Goal: Task Accomplishment & Management: Manage account settings

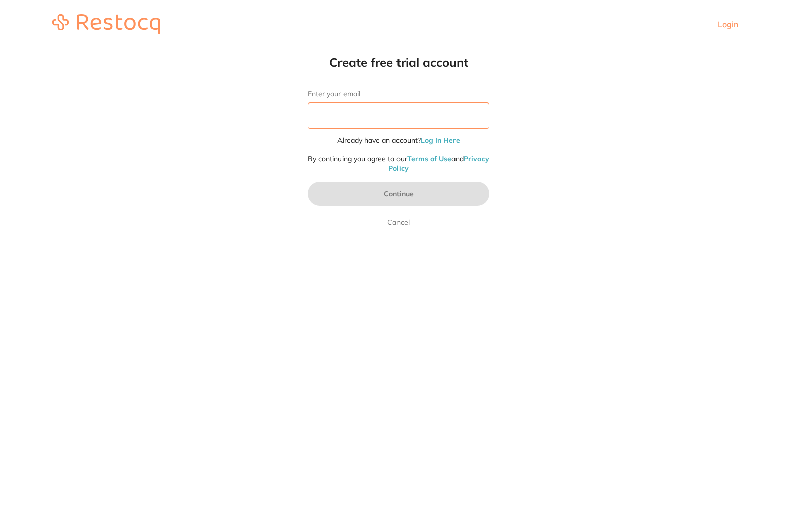
click at [467, 112] on input "Enter your email" at bounding box center [399, 115] width 182 height 26
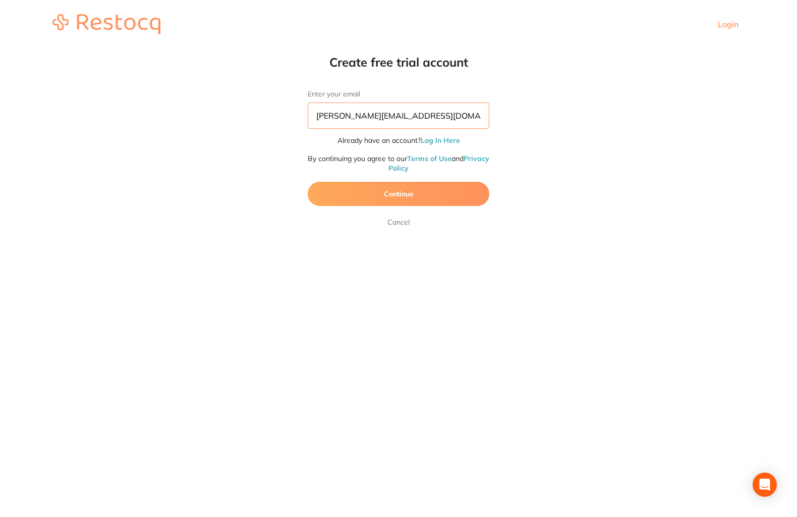
type input "[PERSON_NAME][EMAIL_ADDRESS][DOMAIN_NAME]"
click at [457, 192] on button "Continue" at bounding box center [399, 194] width 182 height 24
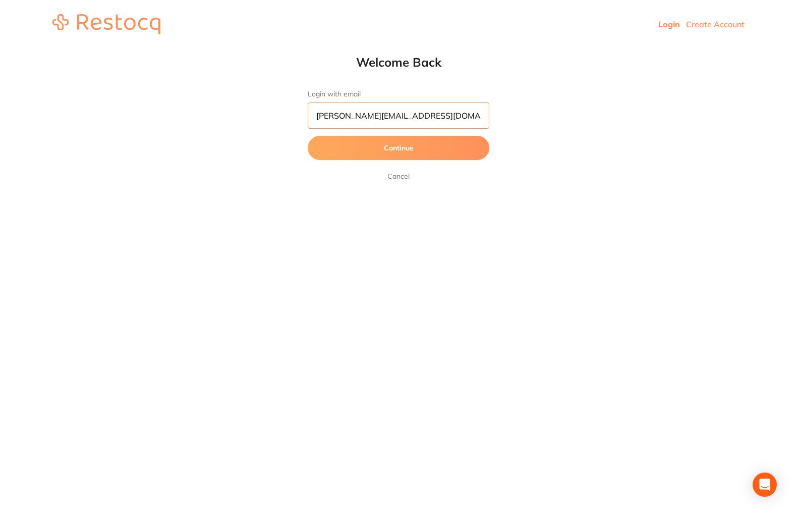
type input "[PERSON_NAME][EMAIL_ADDRESS][DOMAIN_NAME]"
click at [399, 148] on button "Continue" at bounding box center [399, 148] width 182 height 24
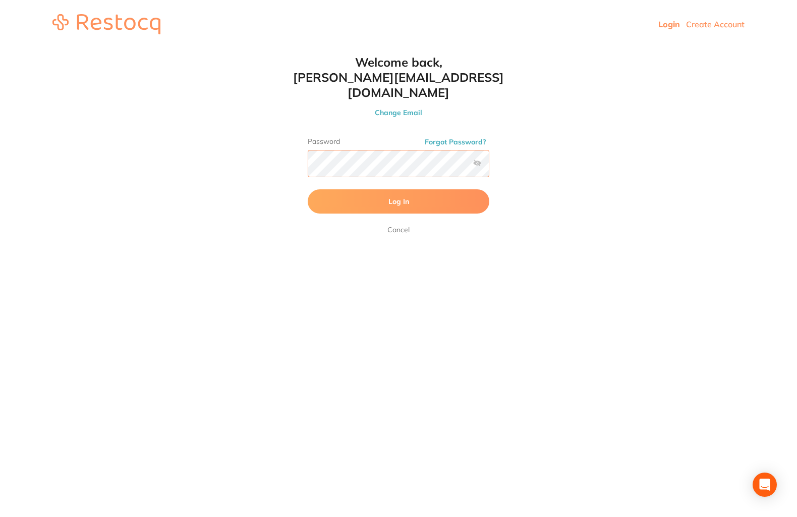
click at [399, 189] on button "Log In" at bounding box center [399, 201] width 182 height 24
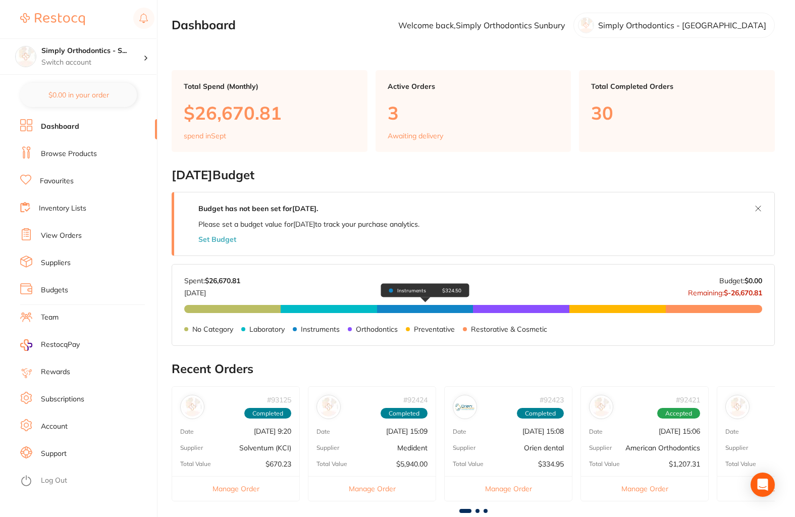
scroll to position [2, 0]
click at [86, 63] on p "Switch account" at bounding box center [92, 63] width 102 height 10
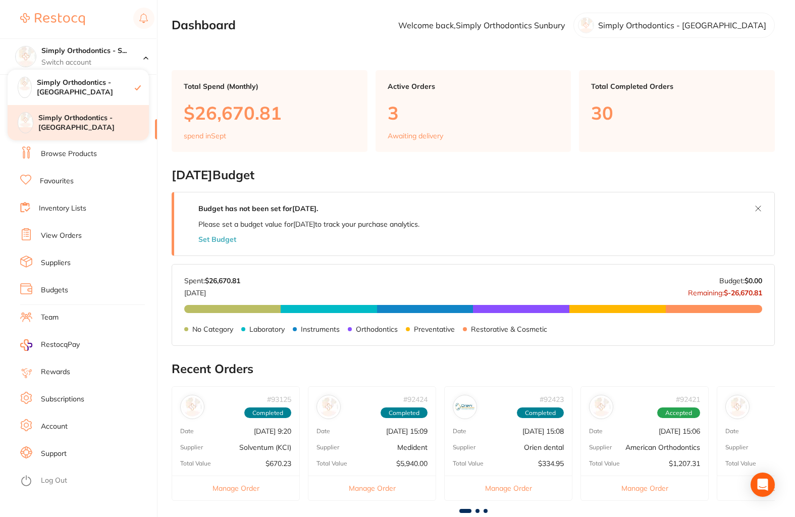
click at [83, 121] on h4 "Simply Orthodontics - [GEOGRAPHIC_DATA]" at bounding box center [93, 123] width 111 height 20
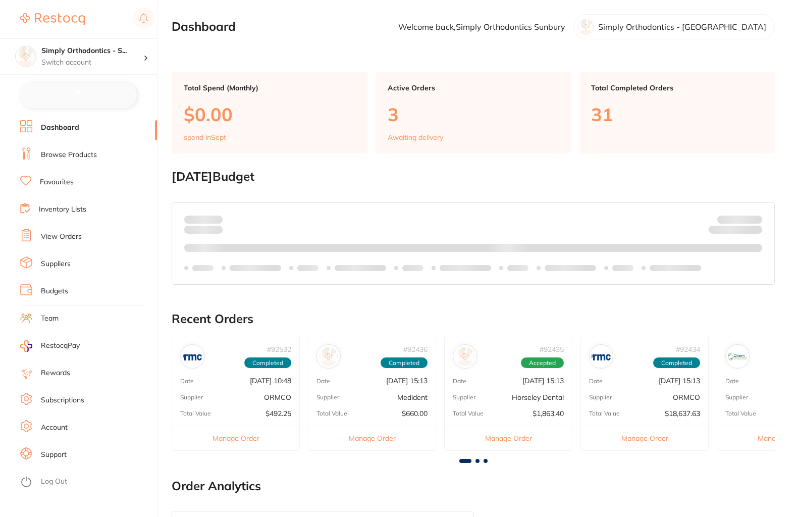
checkbox input "false"
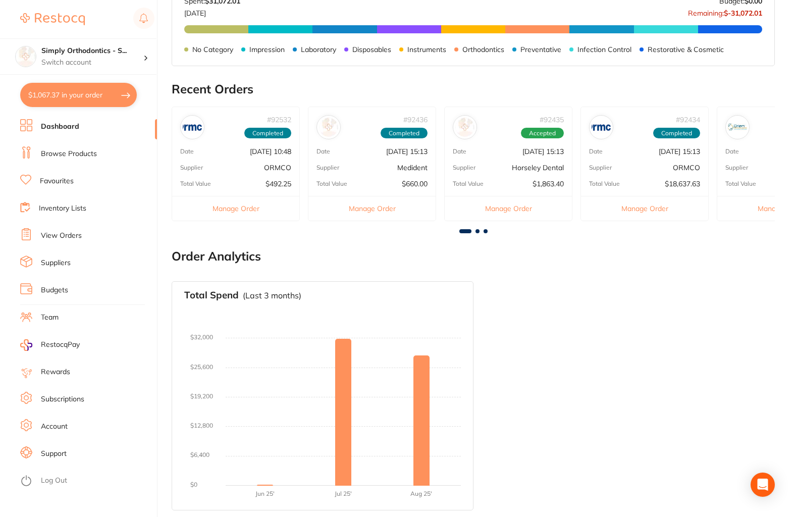
scroll to position [281, 0]
click at [51, 233] on link "View Orders" at bounding box center [61, 236] width 41 height 10
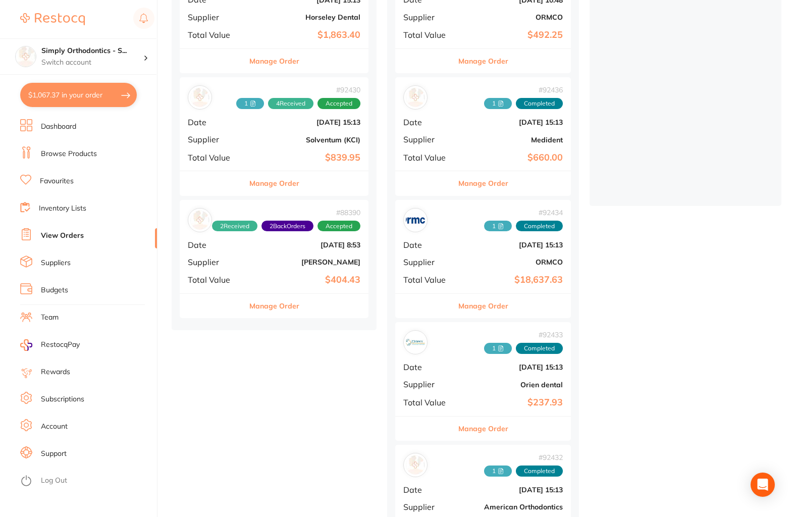
scroll to position [194, 0]
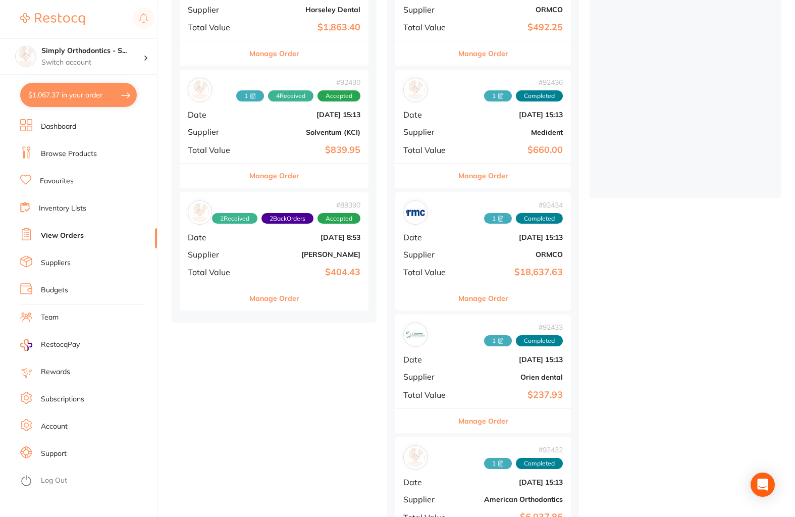
click at [288, 309] on button "Manage Order" at bounding box center [274, 298] width 50 height 24
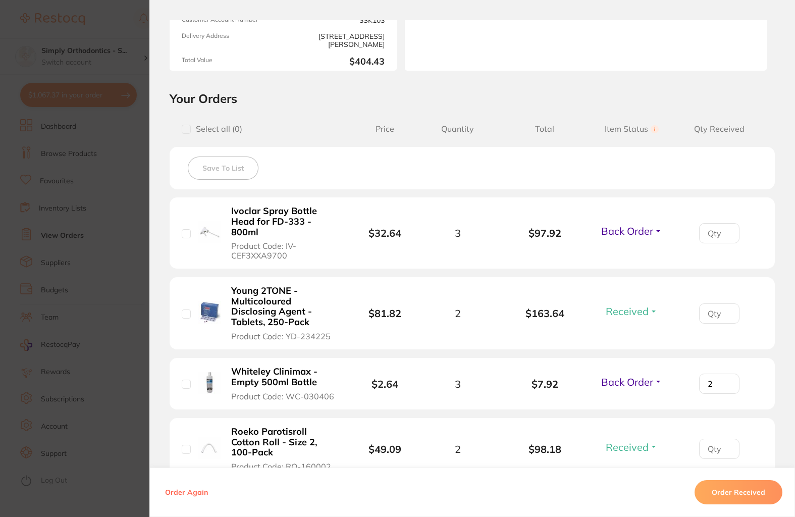
scroll to position [177, 0]
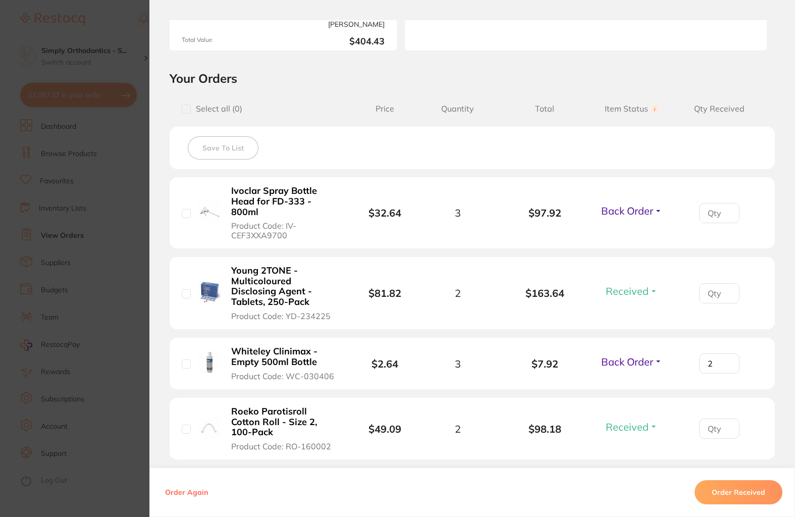
click at [638, 368] on button "Back Order" at bounding box center [631, 361] width 67 height 13
click at [630, 382] on span "Received" at bounding box center [632, 383] width 26 height 8
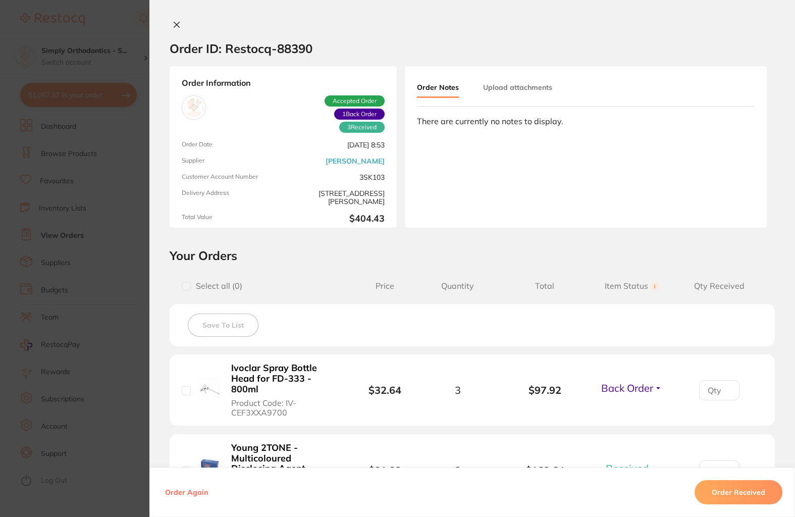
scroll to position [0, 0]
click at [490, 91] on button "Upload attachments" at bounding box center [517, 87] width 69 height 18
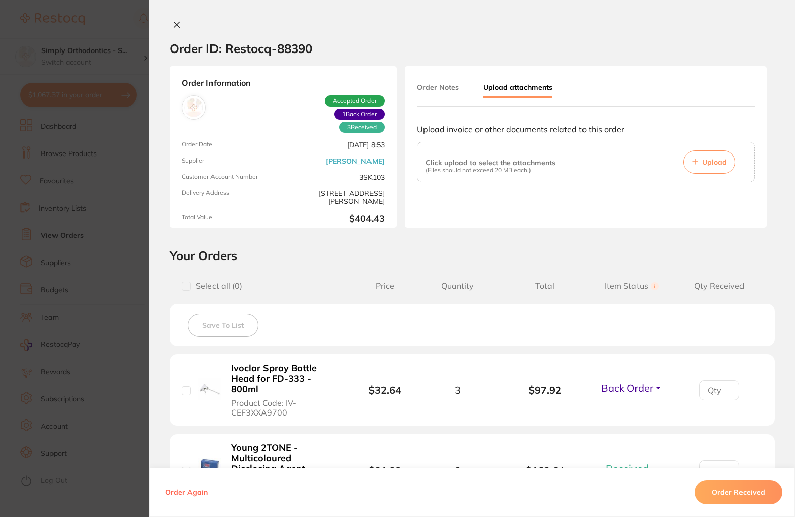
click at [702, 164] on span "Upload" at bounding box center [714, 161] width 25 height 9
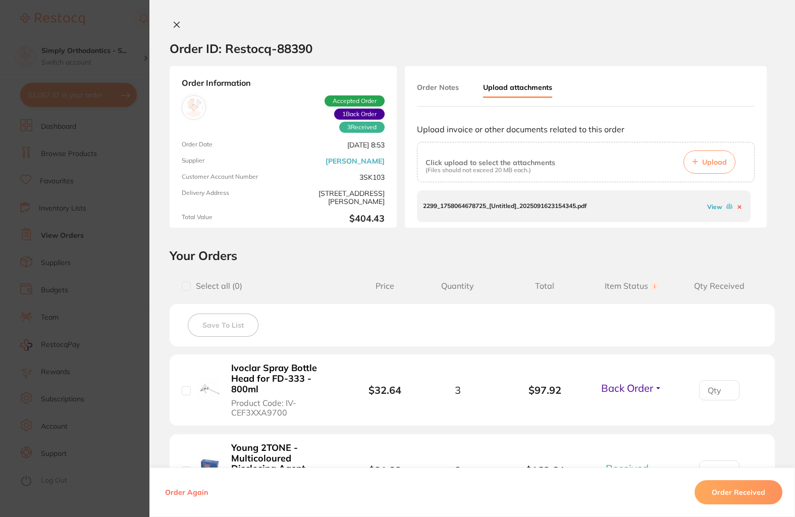
click at [723, 206] on div "View" at bounding box center [724, 206] width 39 height 10
click at [729, 206] on icon at bounding box center [730, 205] width 2 height 1
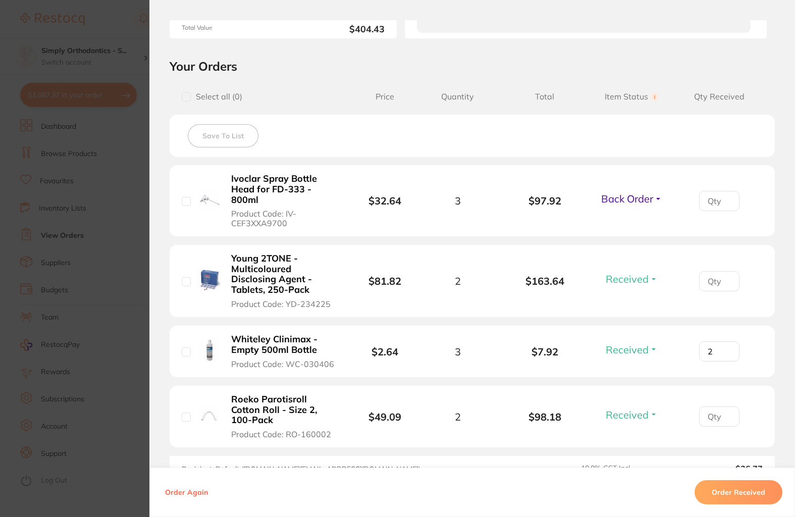
scroll to position [195, 0]
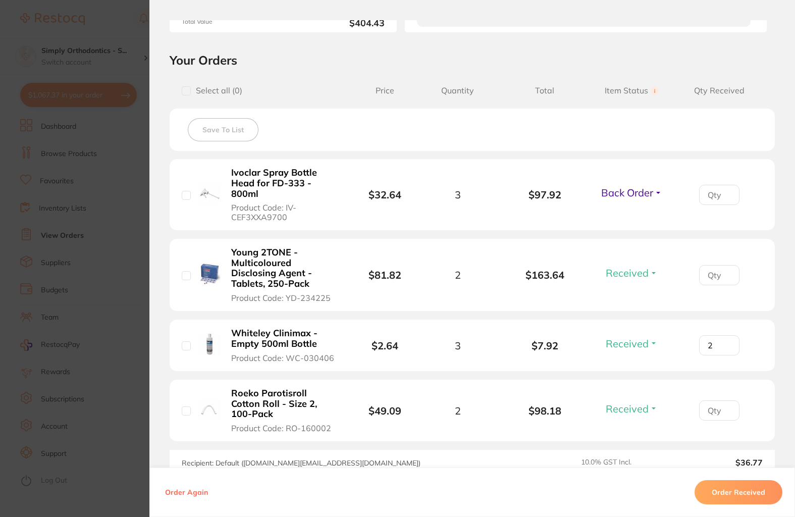
type input "1"
click at [723, 194] on input "1" at bounding box center [719, 195] width 40 height 20
click at [723, 349] on input "1" at bounding box center [719, 345] width 40 height 20
type input "0"
click at [723, 349] on input "0" at bounding box center [719, 345] width 40 height 20
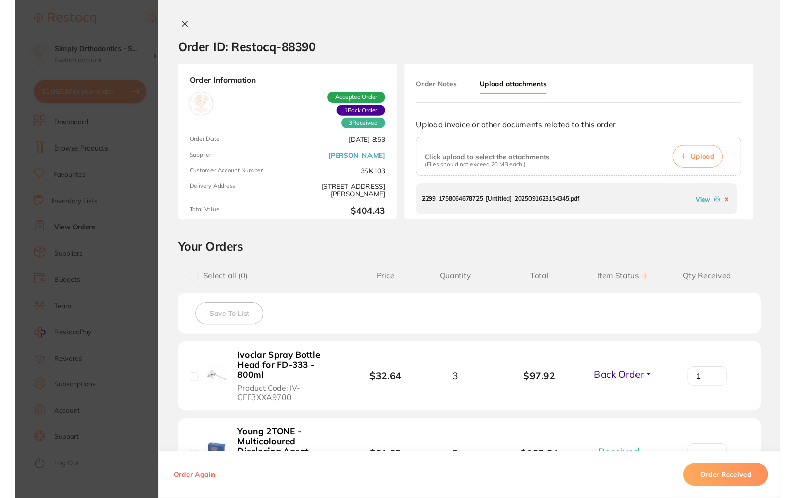
scroll to position [0, 0]
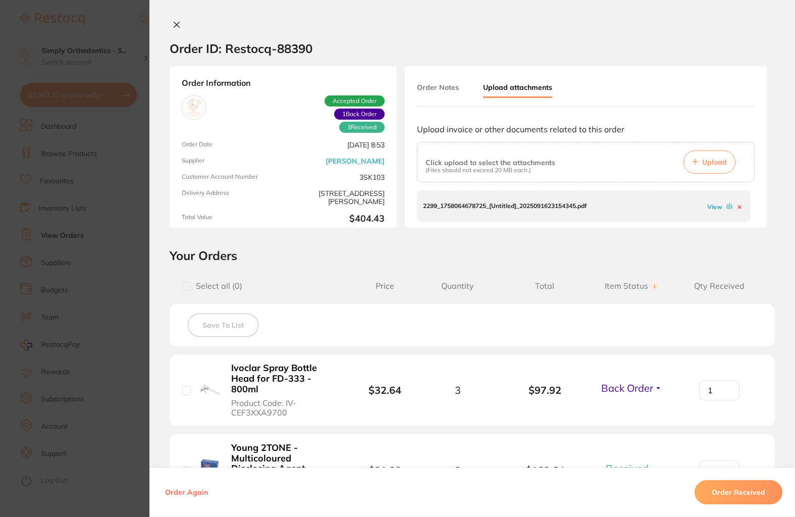
click at [708, 206] on link "View" at bounding box center [714, 207] width 15 height 8
